Goal: Task Accomplishment & Management: Manage account settings

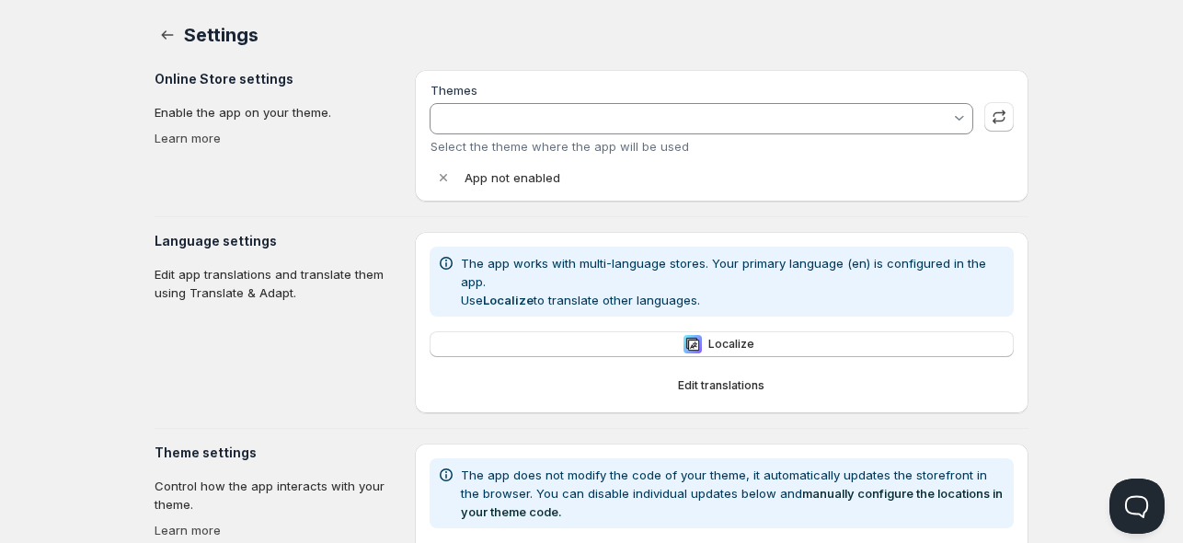
type input "Savor"
